Goal: Task Accomplishment & Management: Manage account settings

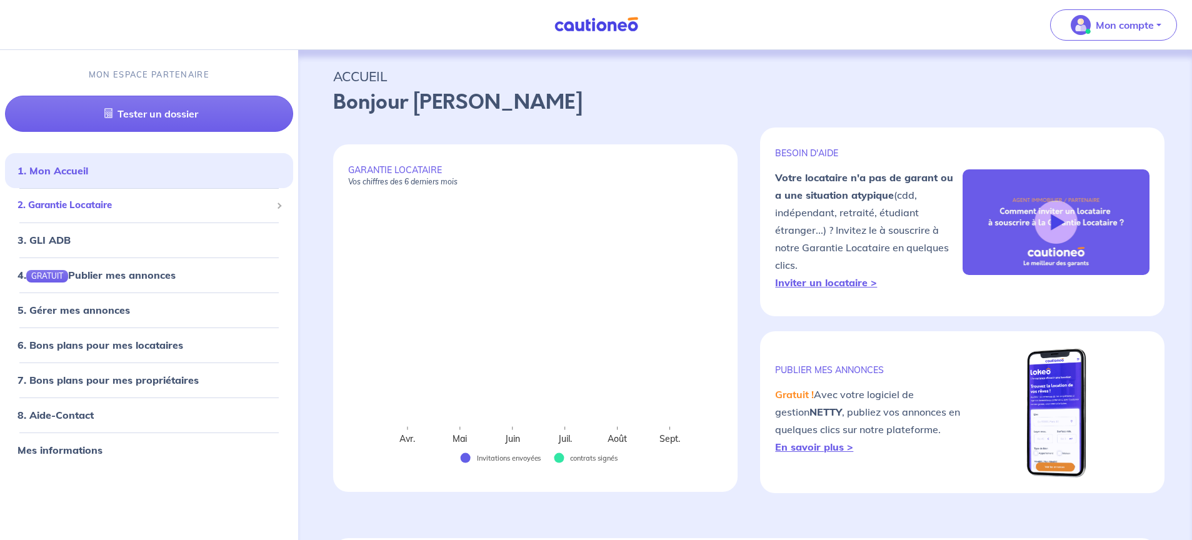
click at [92, 207] on span "2. Garantie Locataire" at bounding box center [144, 206] width 254 height 14
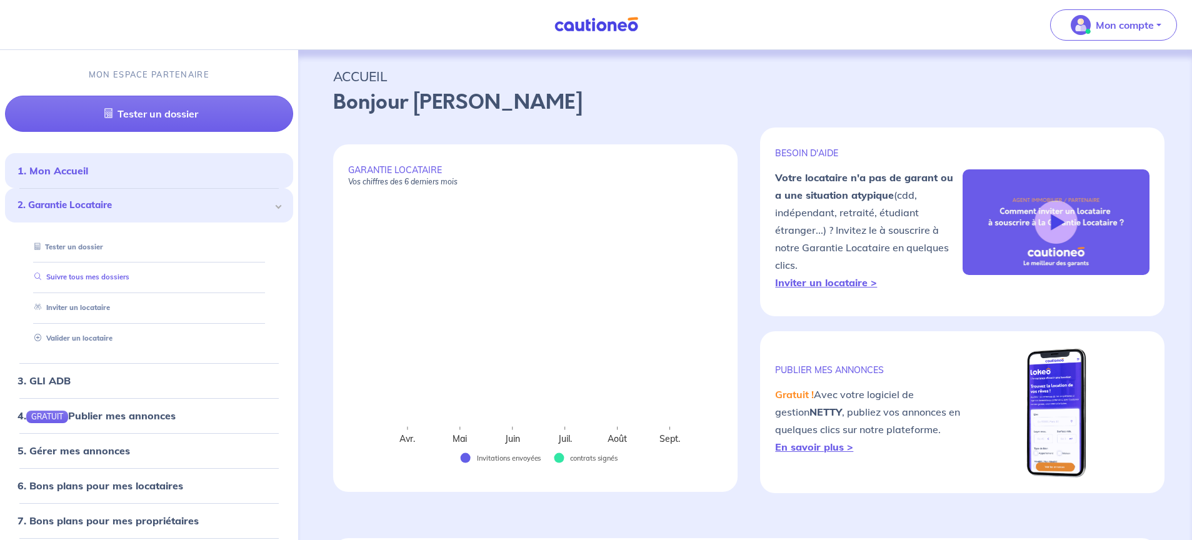
click at [107, 280] on link "Suivre tous mes dossiers" at bounding box center [79, 277] width 100 height 9
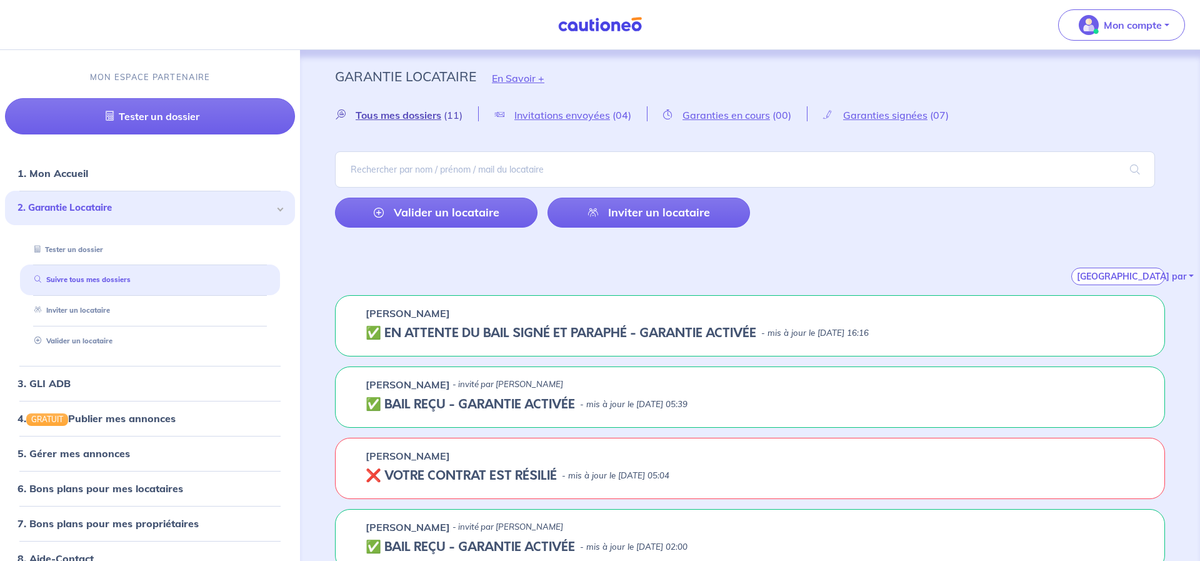
click at [411, 109] on span "Tous mes dossiers" at bounding box center [399, 115] width 86 height 12
click at [907, 114] on span "Garanties signées" at bounding box center [885, 115] width 84 height 12
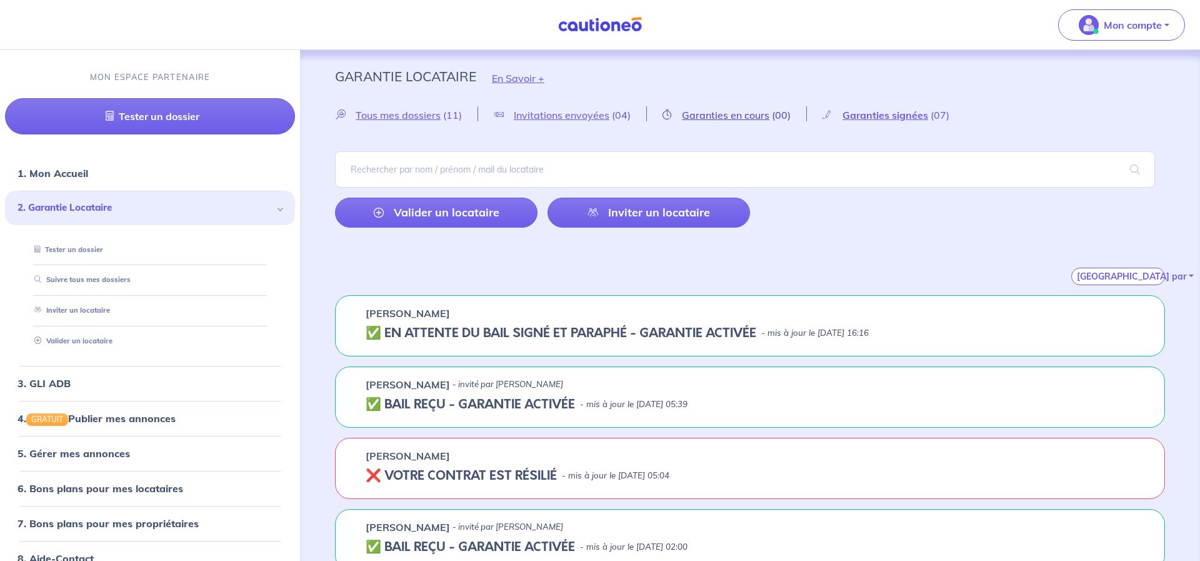
click at [749, 117] on span "Garanties en cours" at bounding box center [725, 115] width 87 height 12
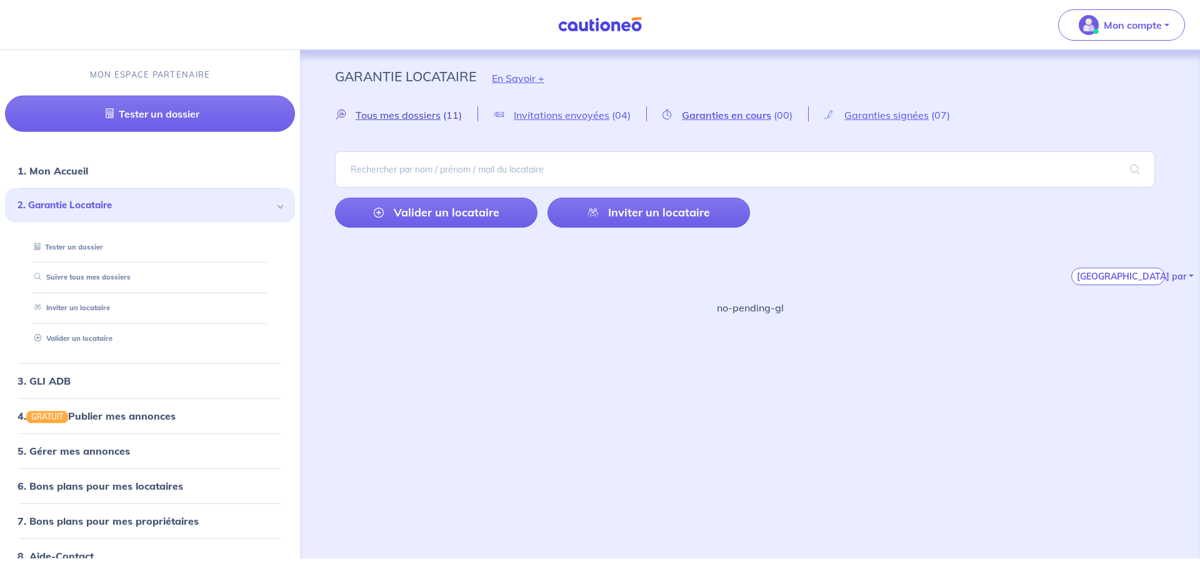
click at [429, 115] on span "Tous mes dossiers" at bounding box center [398, 115] width 85 height 12
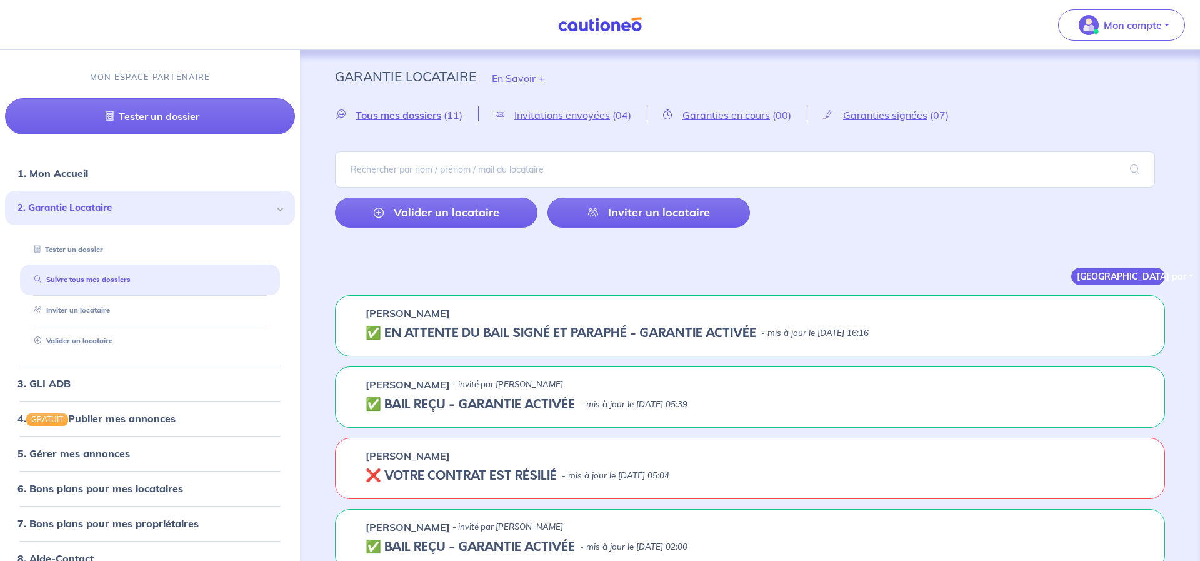
click at [1132, 276] on button "[GEOGRAPHIC_DATA] par" at bounding box center [1118, 275] width 94 height 17
click at [1029, 233] on div "Tous mes dossiers (11) Invitations envoyées (04) Garanties en cours (00) Garant…" at bounding box center [750, 195] width 890 height 179
